Goal: Information Seeking & Learning: Learn about a topic

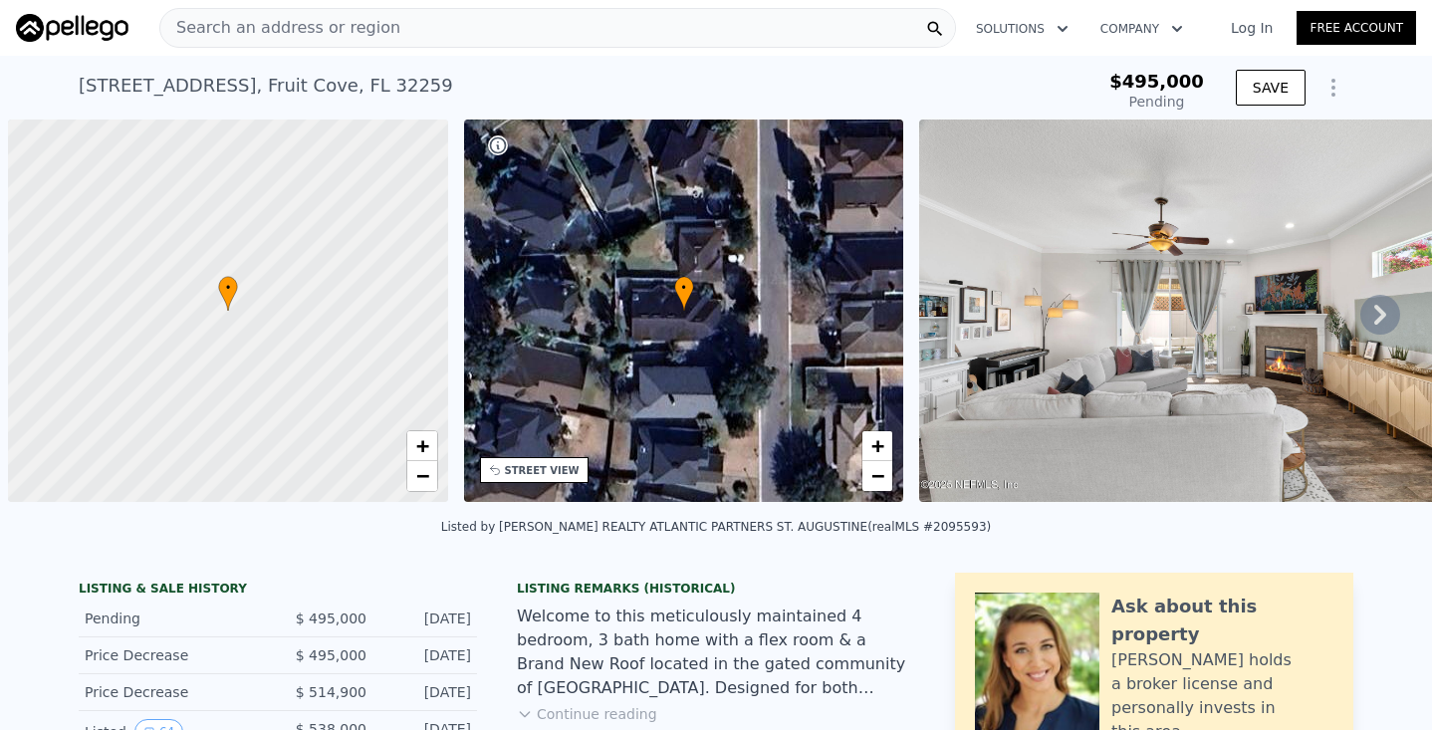
scroll to position [0, 8]
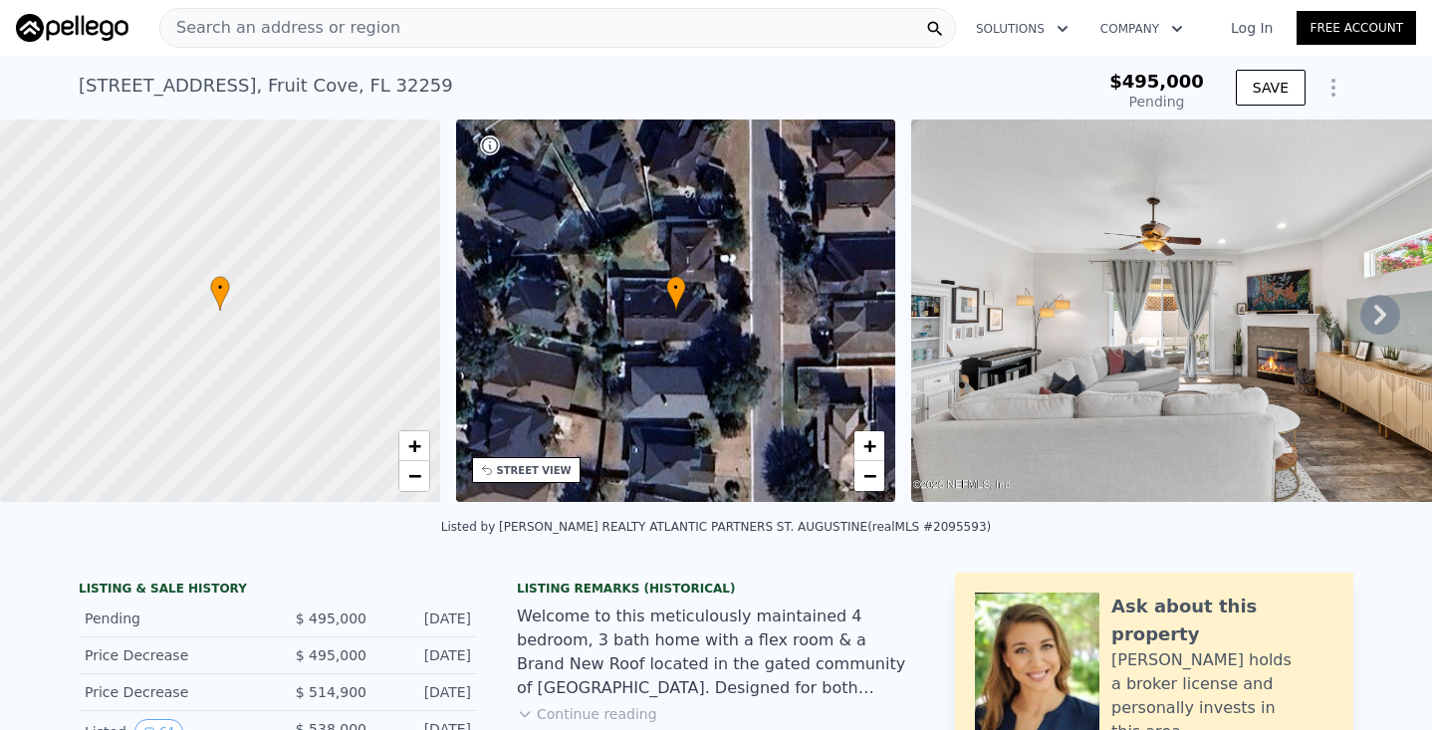
type input "-$ 524,784"
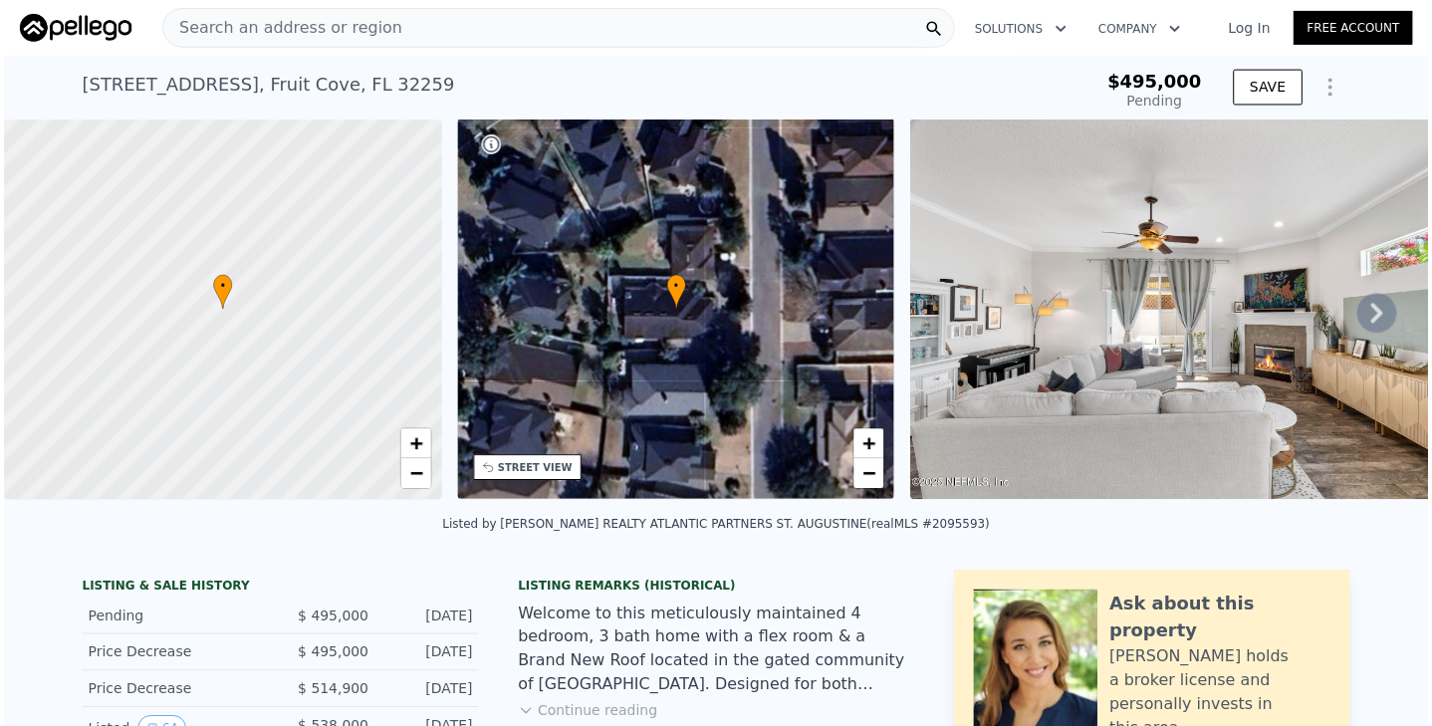
scroll to position [0, 0]
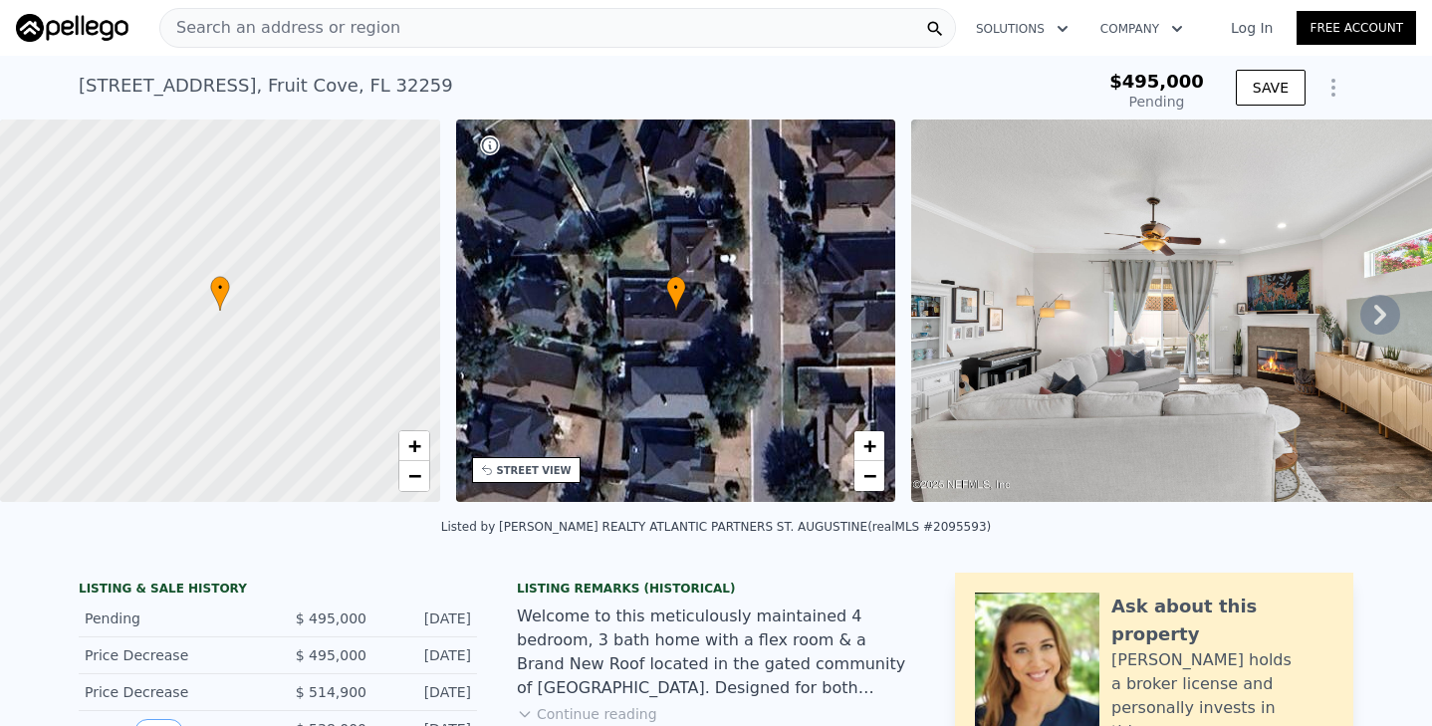
type input "$ 498,000"
type input "-$ 57,492"
click at [384, 29] on div "Search an address or region" at bounding box center [557, 28] width 797 height 40
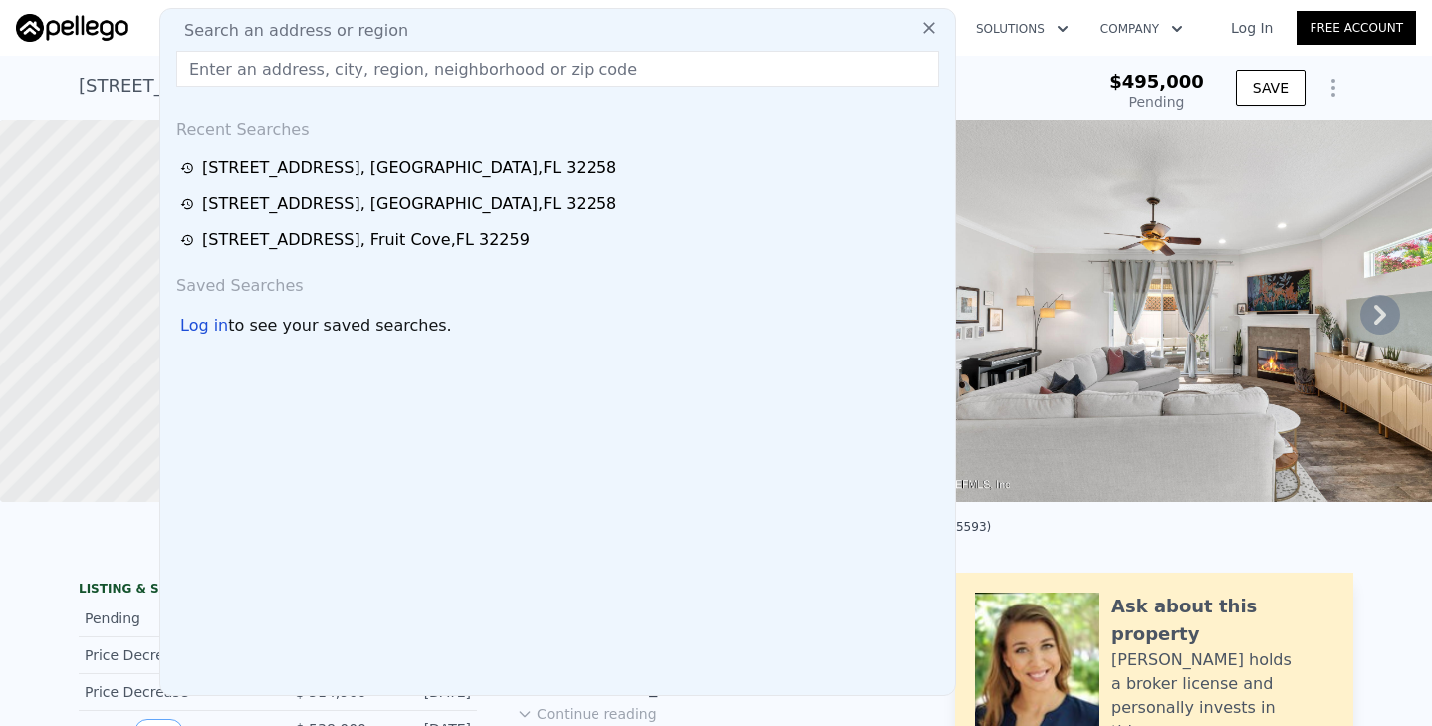
type input "[STREET_ADDRESS]"
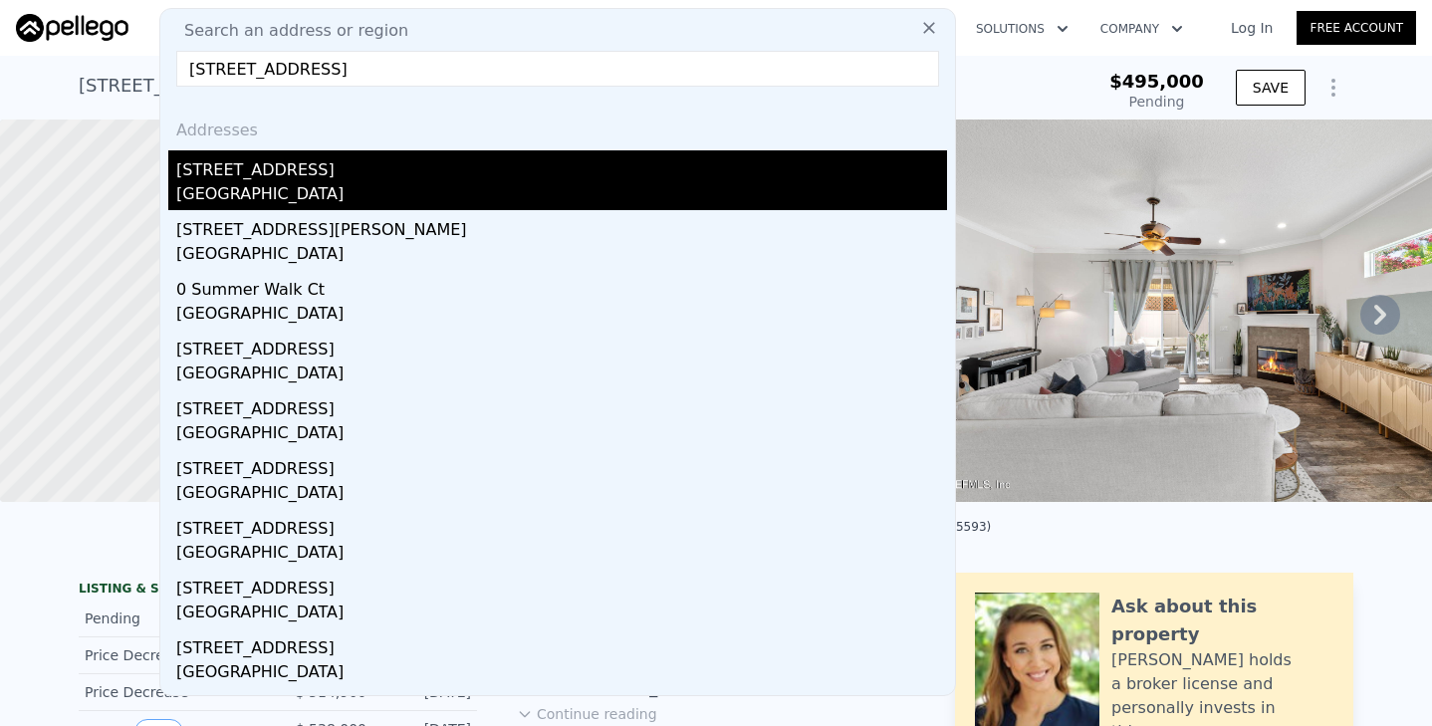
click at [317, 183] on div "[GEOGRAPHIC_DATA]" at bounding box center [561, 196] width 771 height 28
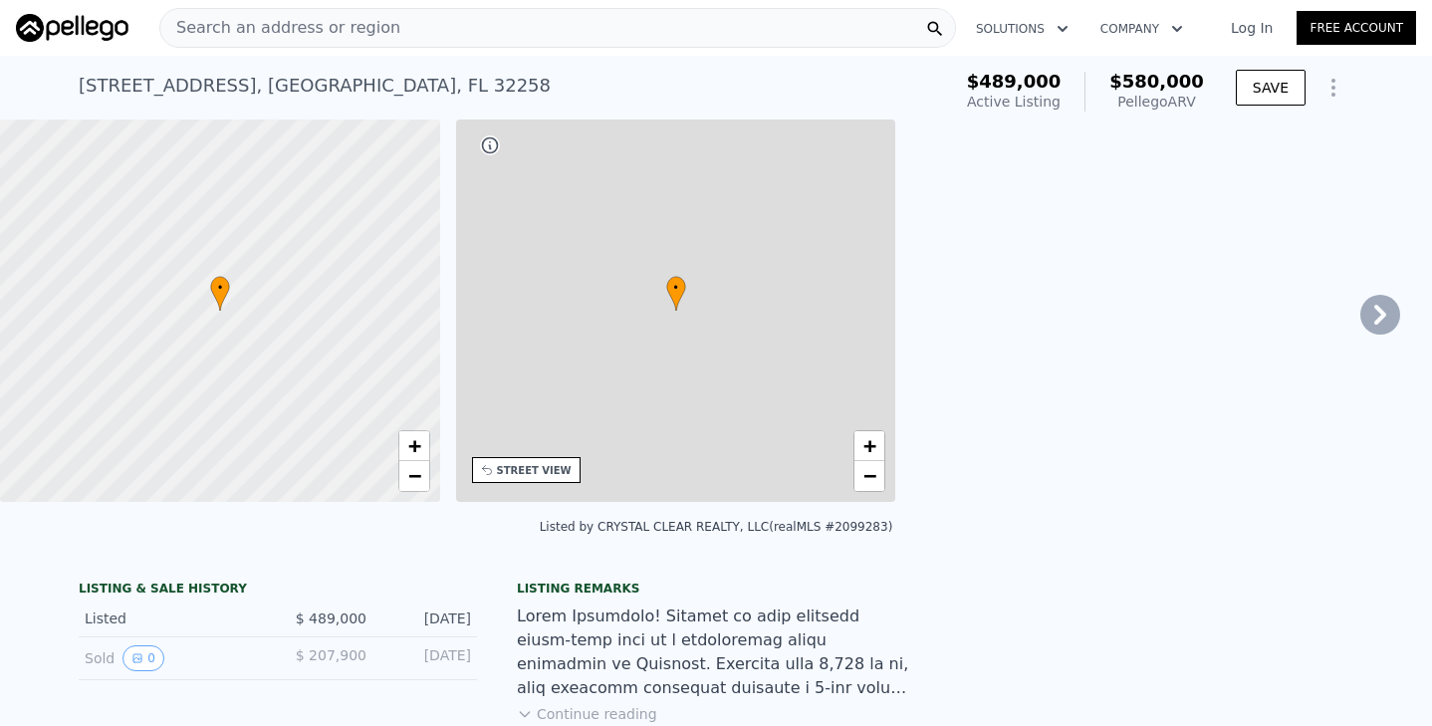
type input "4"
type input "1821"
type input "3372"
type input "7840.8"
type input "21780"
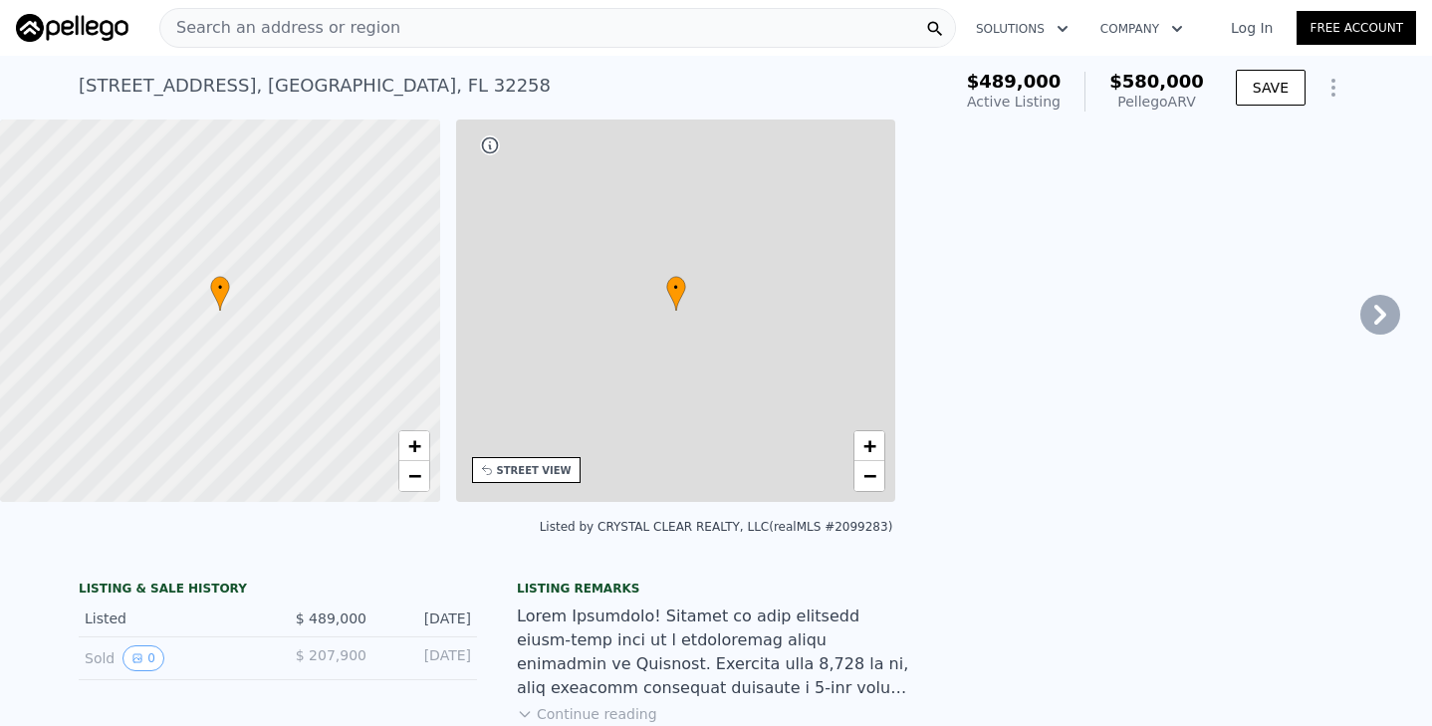
type input "$ 580,000"
type input "$ 25,939"
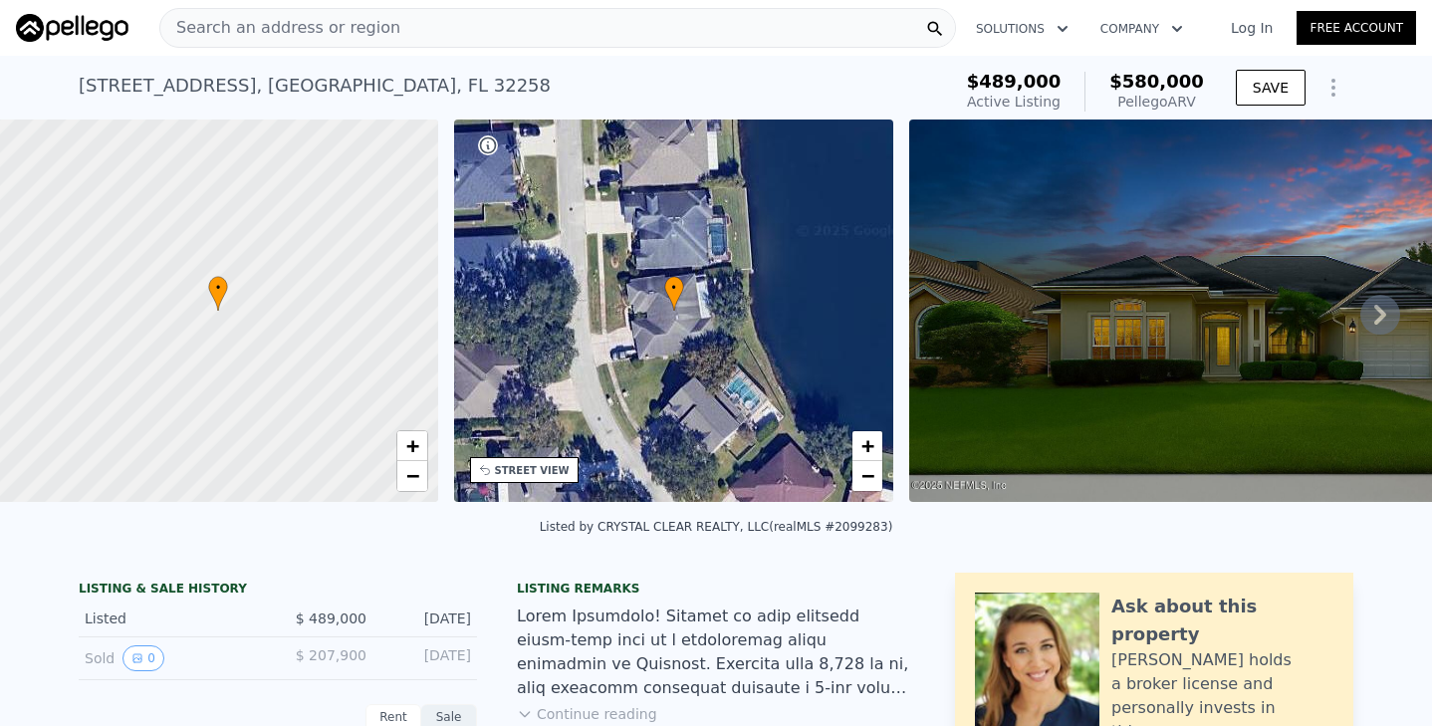
click at [1377, 311] on icon at bounding box center [1380, 315] width 40 height 40
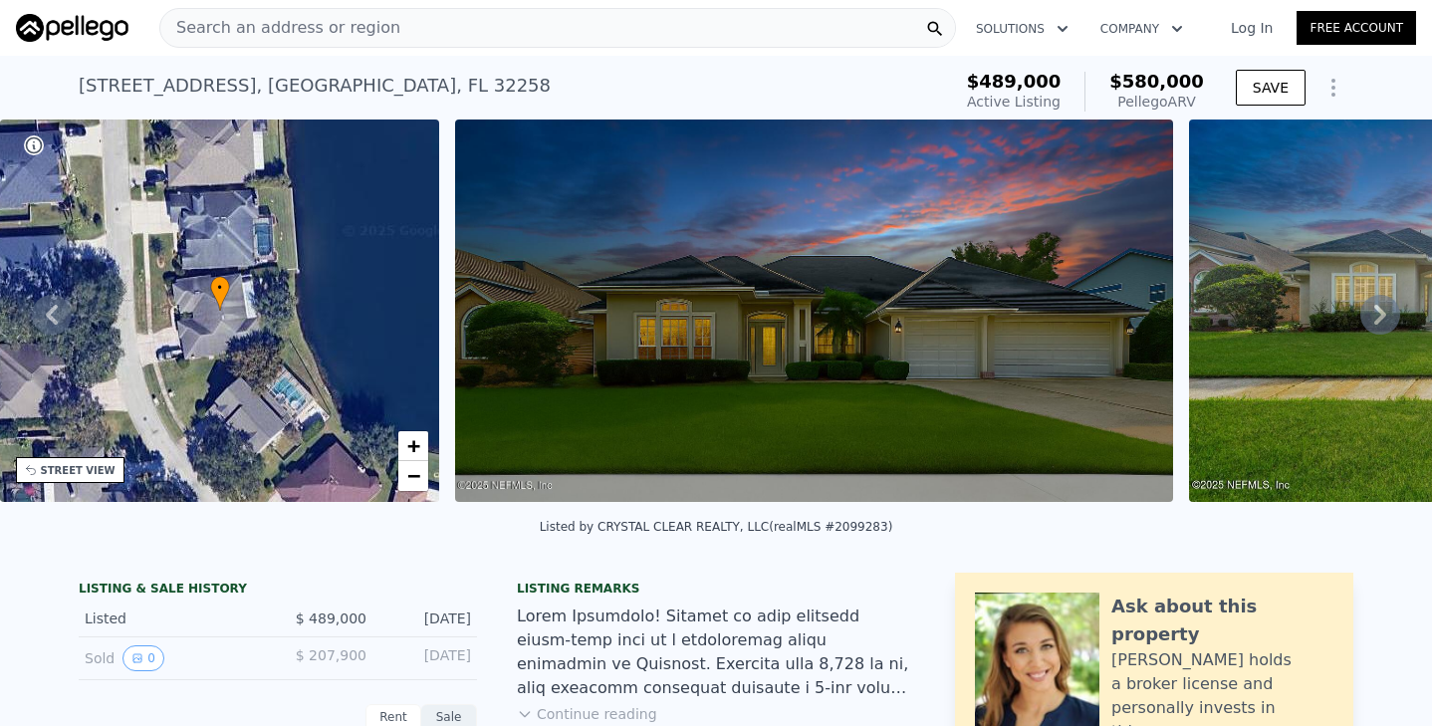
click at [1377, 311] on icon at bounding box center [1380, 315] width 40 height 40
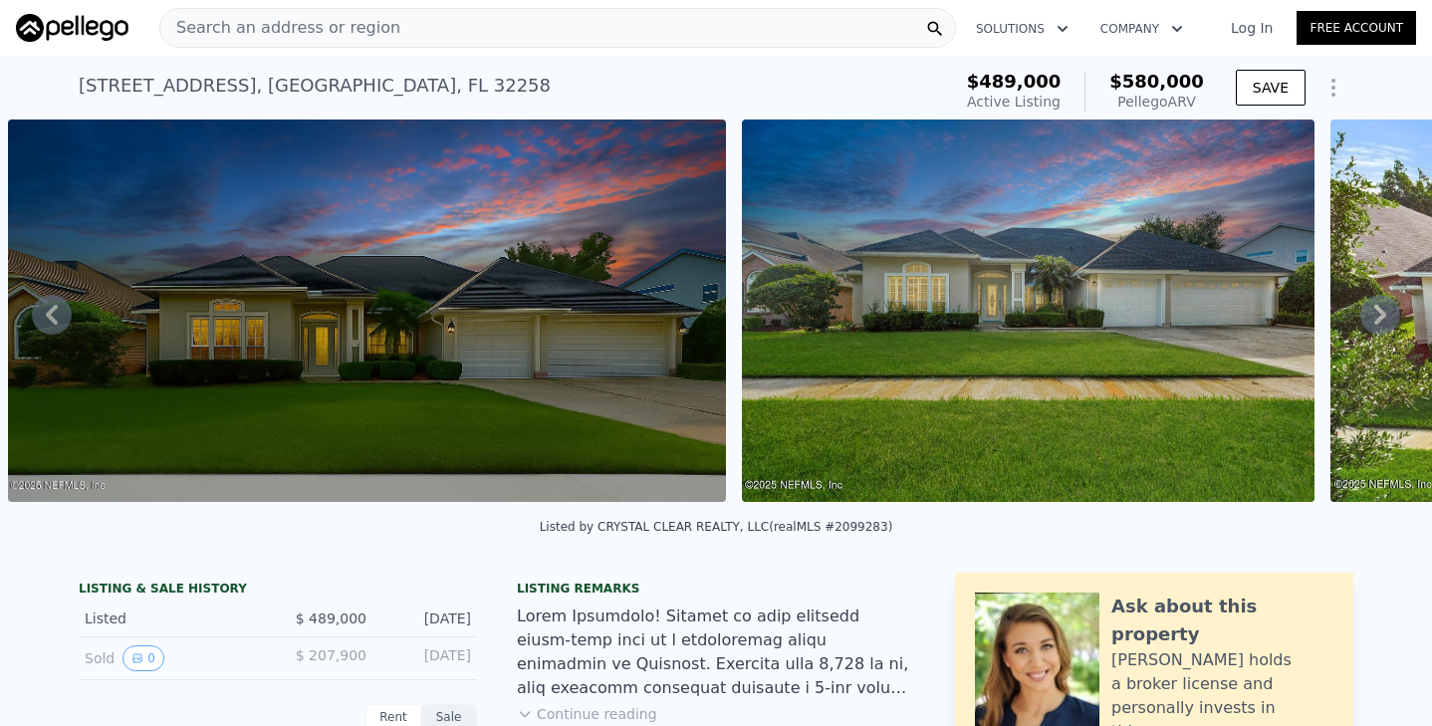
click at [1377, 311] on icon at bounding box center [1380, 315] width 40 height 40
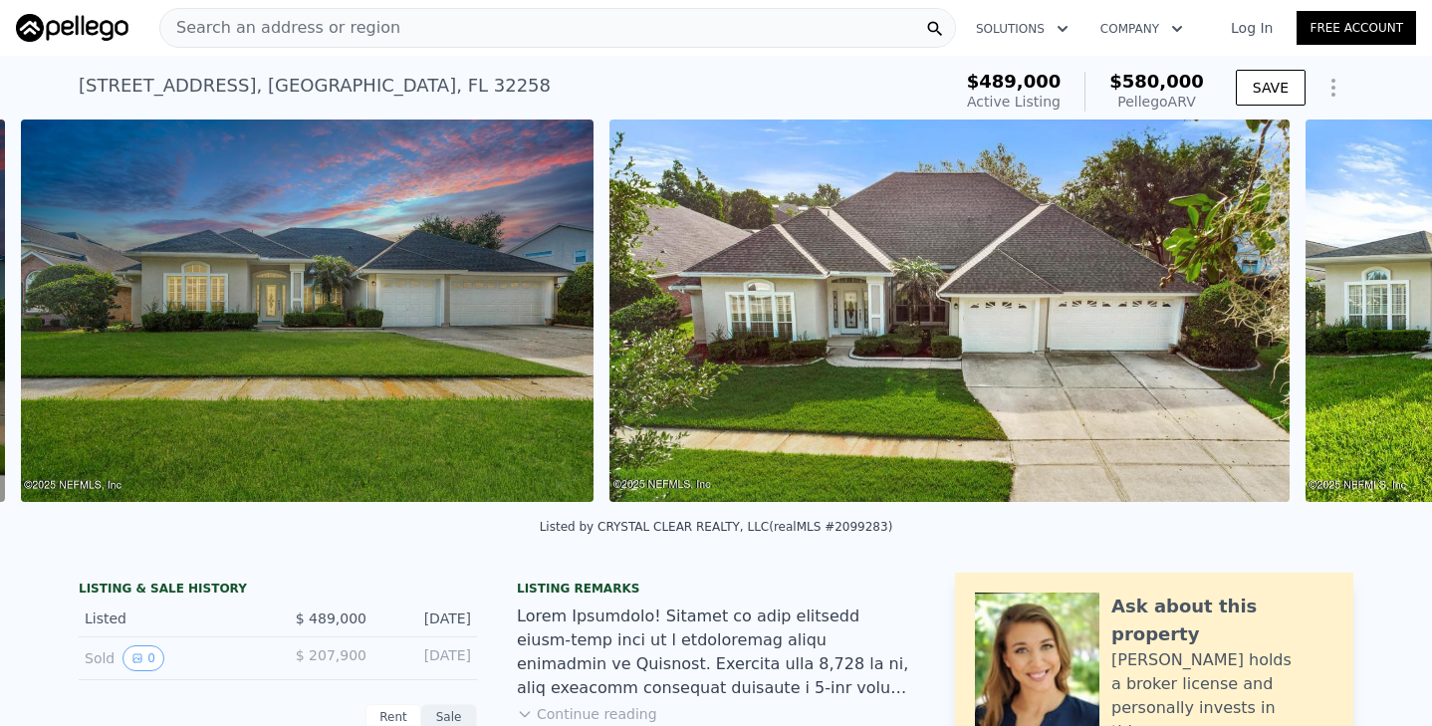
scroll to position [0, 1645]
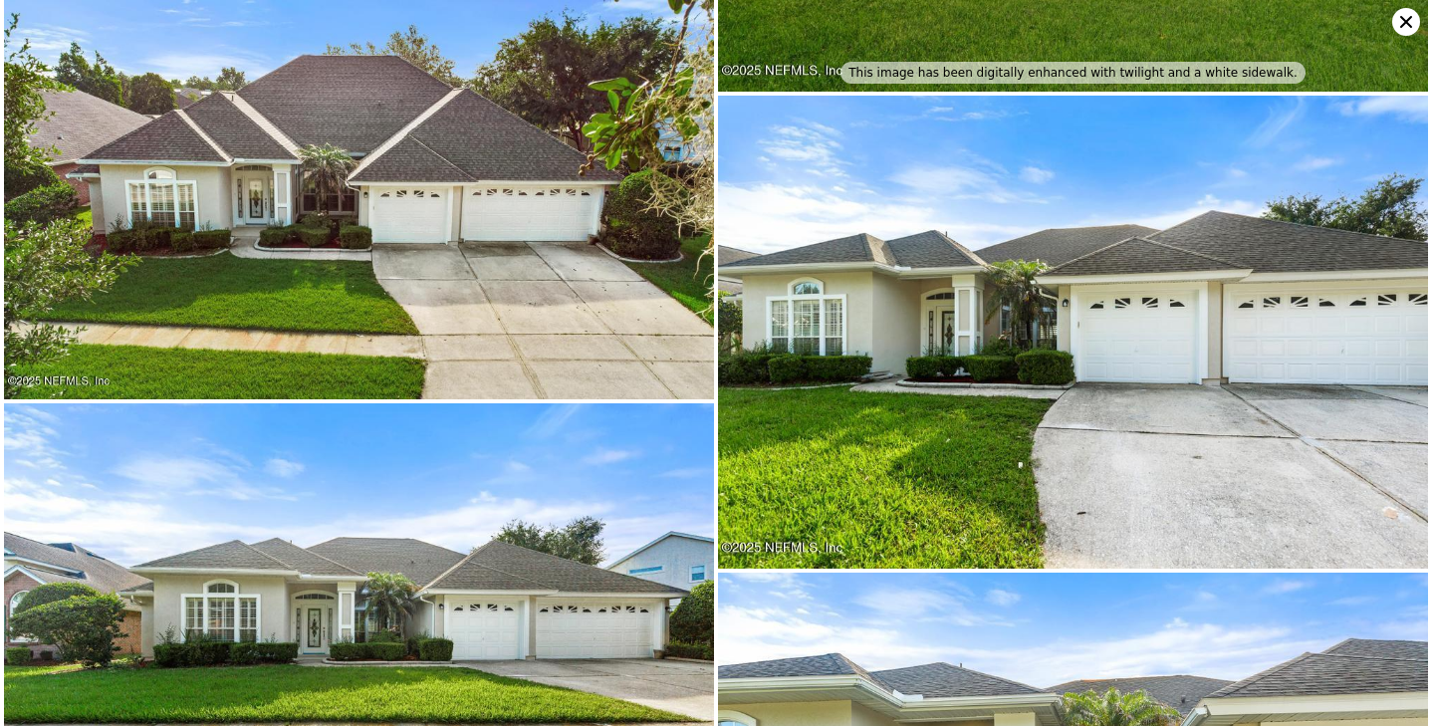
click at [1377, 311] on img at bounding box center [1073, 333] width 710 height 474
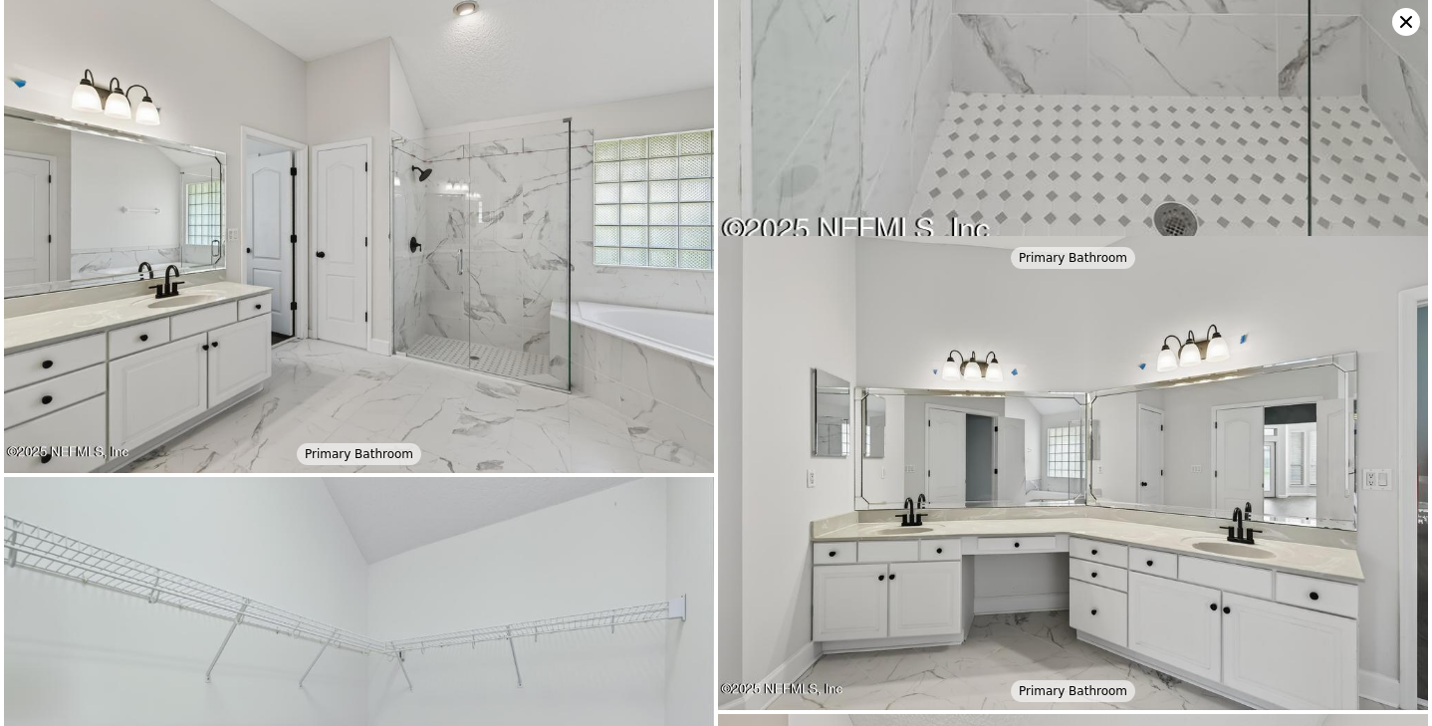
scroll to position [3653, 0]
click at [1404, 22] on icon at bounding box center [1406, 22] width 28 height 28
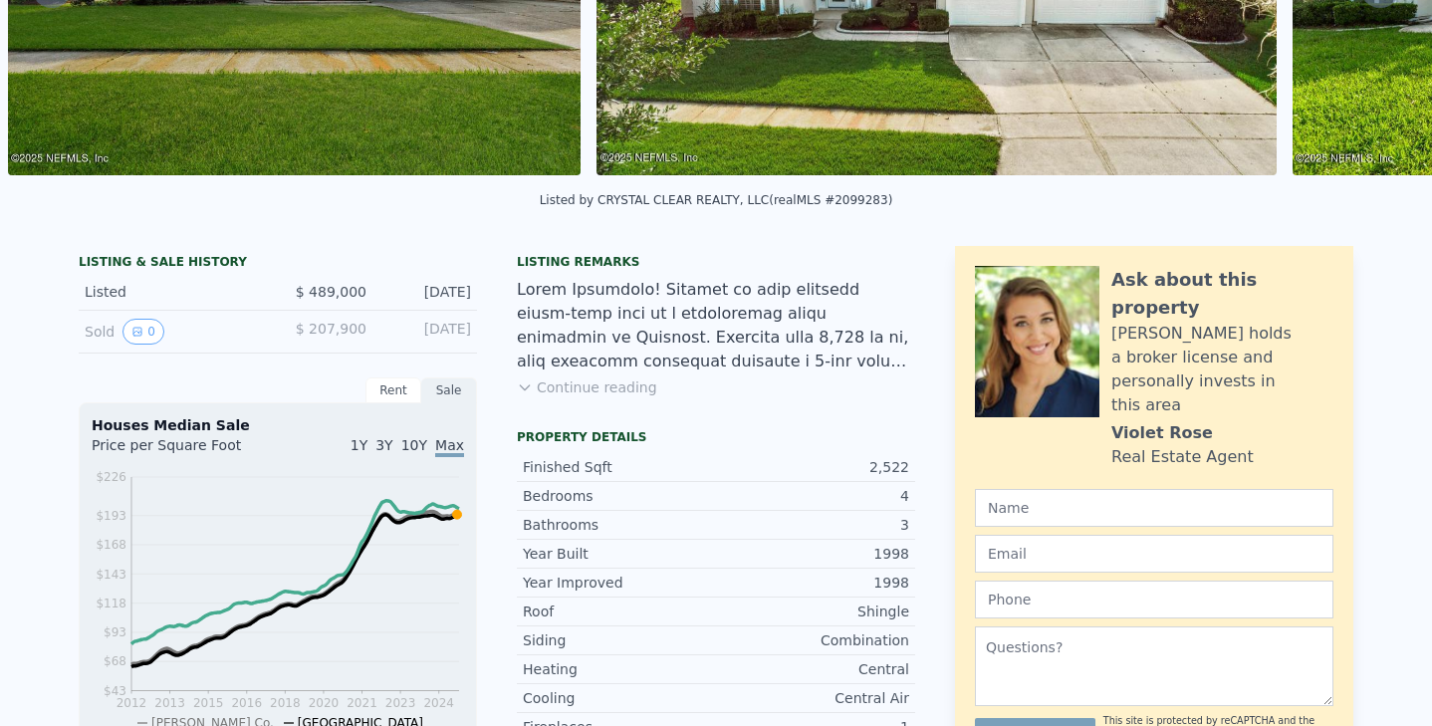
scroll to position [0, 0]
